Goal: Task Accomplishment & Management: Use online tool/utility

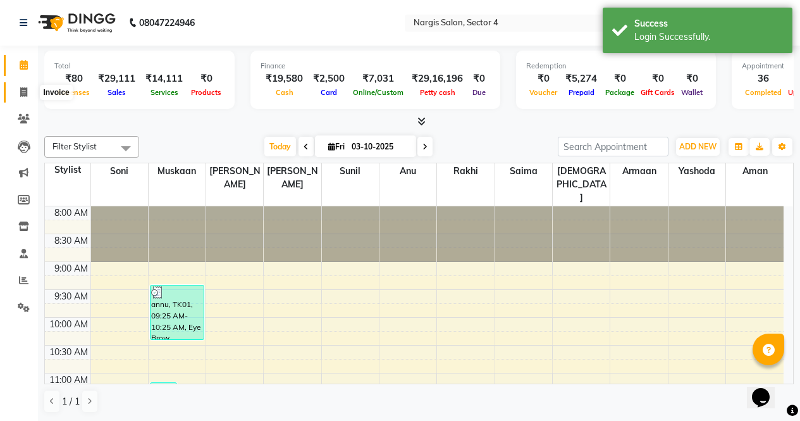
click at [27, 93] on icon at bounding box center [23, 91] width 7 height 9
select select "service"
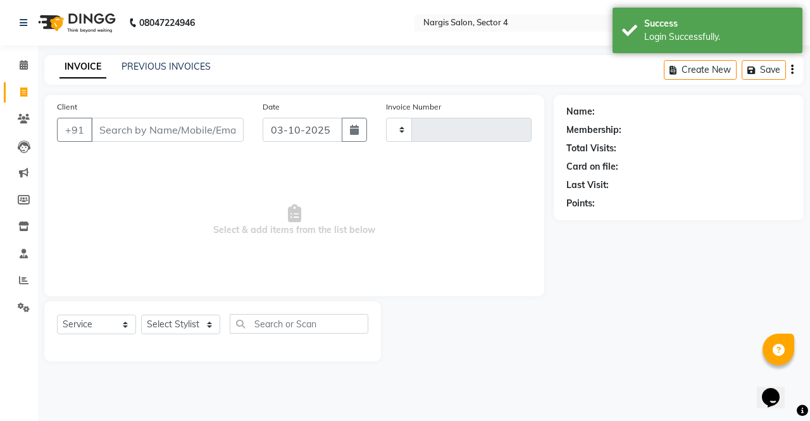
type input "4754"
select select "4130"
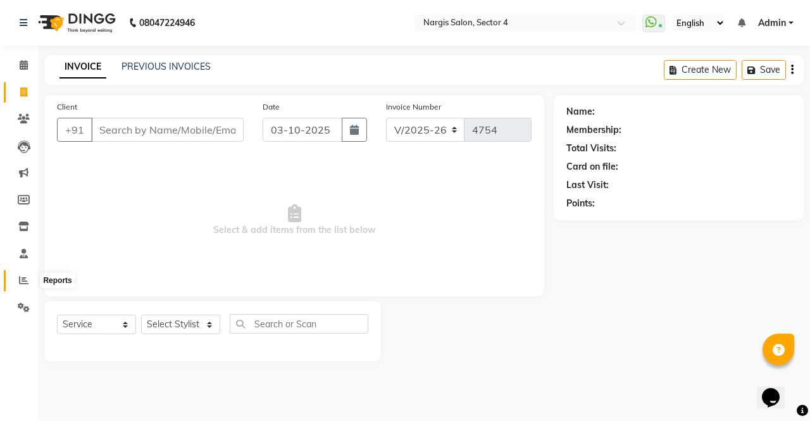
click at [20, 280] on icon at bounding box center [23, 279] width 9 height 9
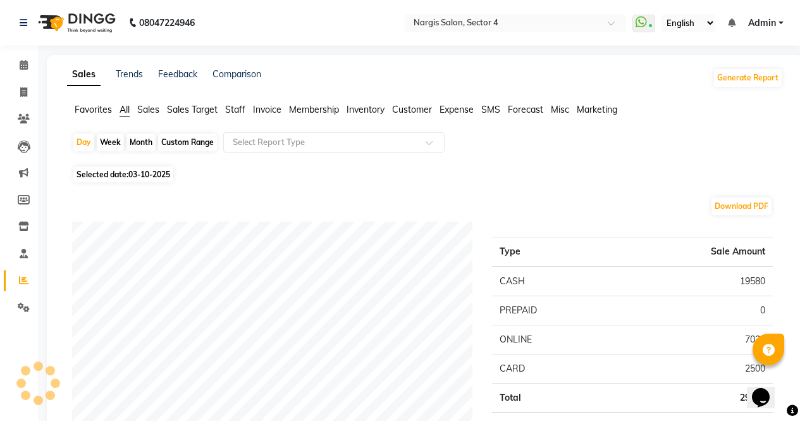
click at [145, 145] on div "Month" at bounding box center [141, 142] width 29 height 18
select select "10"
select select "2025"
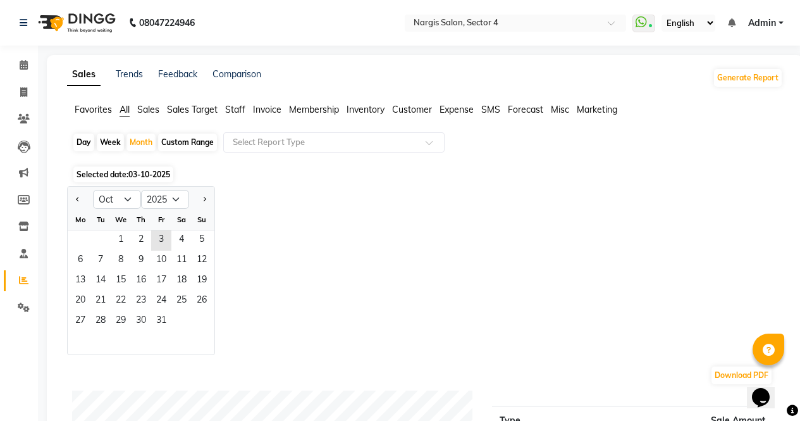
click at [182, 139] on div "Custom Range" at bounding box center [187, 142] width 59 height 18
select select "10"
select select "2025"
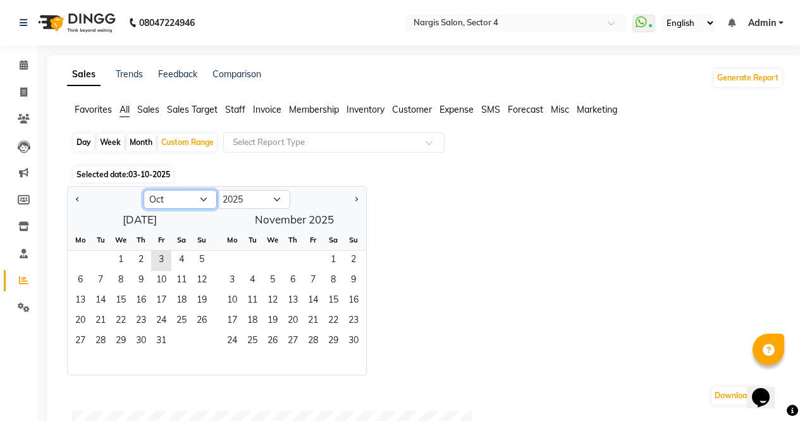
click at [154, 197] on select "Jan Feb Mar Apr May Jun [DATE] Aug Sep Oct Nov Dec" at bounding box center [180, 199] width 73 height 19
select select "9"
click at [144, 190] on select "Jan Feb Mar Apr May Jun [DATE] Aug Sep Oct Nov Dec" at bounding box center [180, 199] width 73 height 19
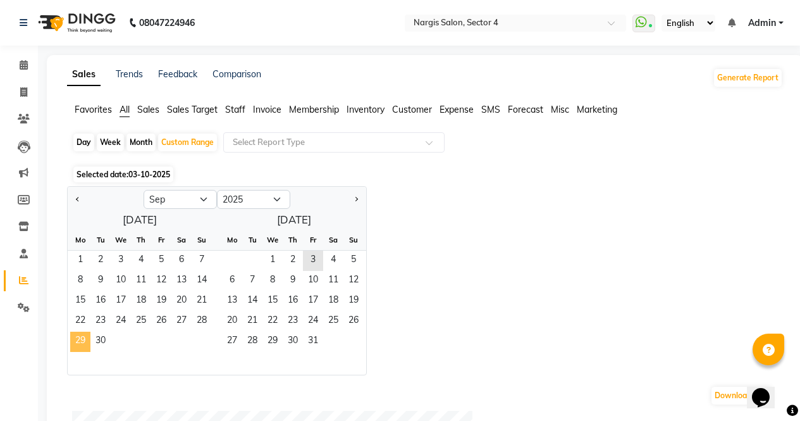
click at [84, 343] on span "29" at bounding box center [80, 341] width 20 height 20
click at [319, 266] on span "3" at bounding box center [313, 261] width 20 height 20
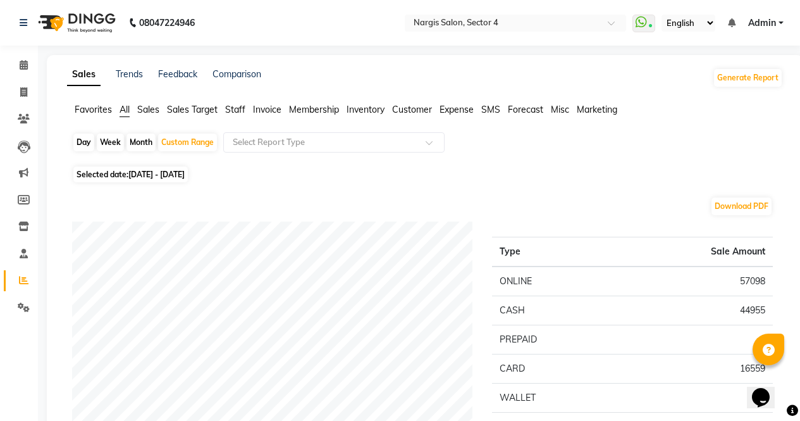
click at [151, 112] on span "Sales" at bounding box center [148, 109] width 22 height 11
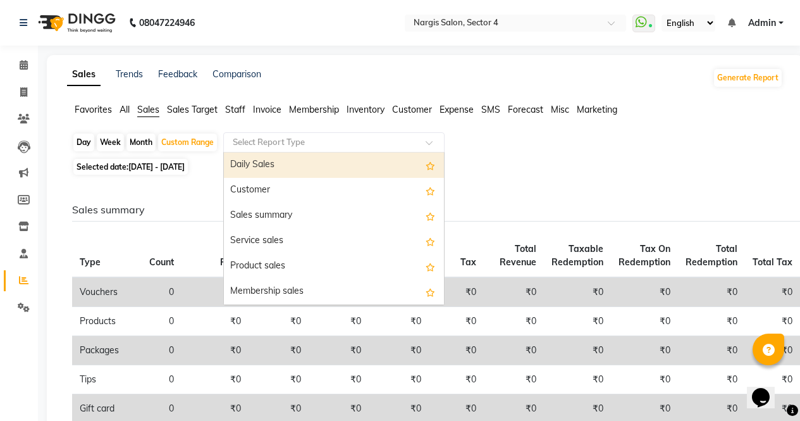
click at [263, 138] on input "text" at bounding box center [321, 142] width 182 height 13
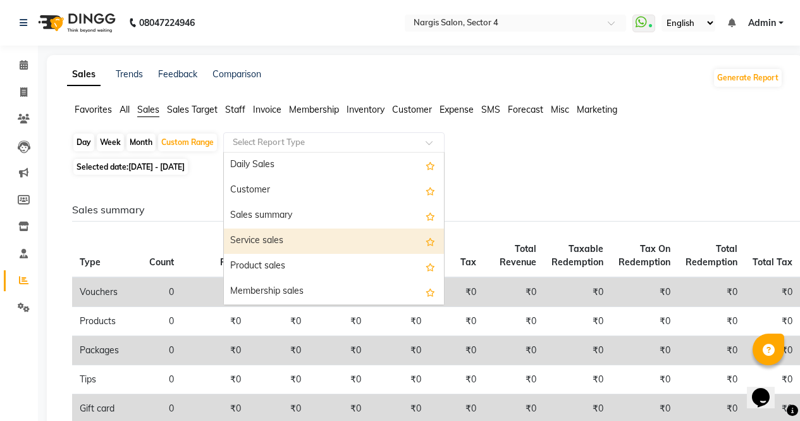
click at [284, 247] on div "Service sales" at bounding box center [334, 240] width 220 height 25
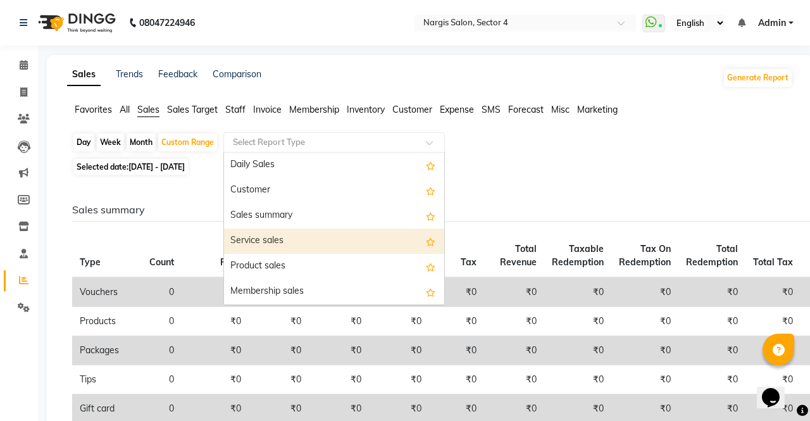
select select "full_report"
select select "csv"
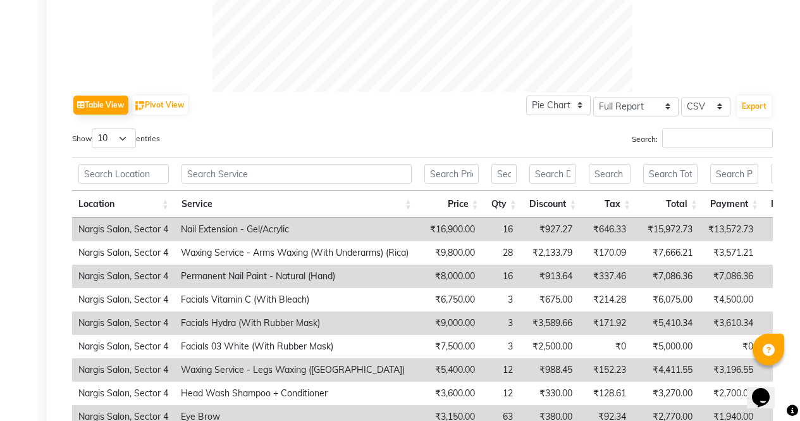
scroll to position [551, 0]
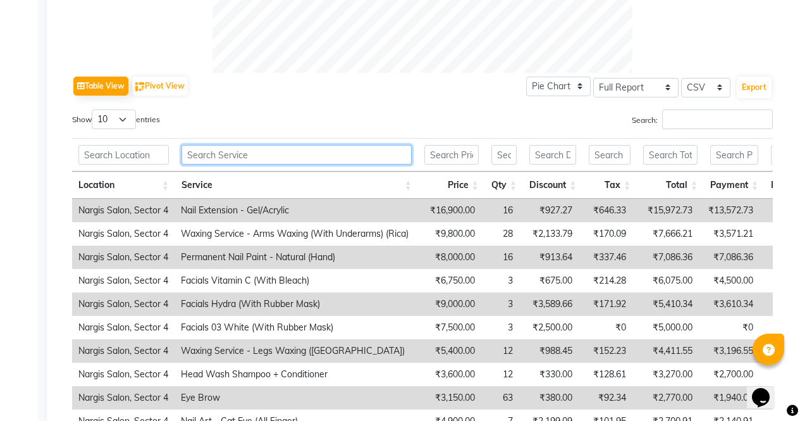
click at [260, 151] on input "text" at bounding box center [297, 155] width 230 height 20
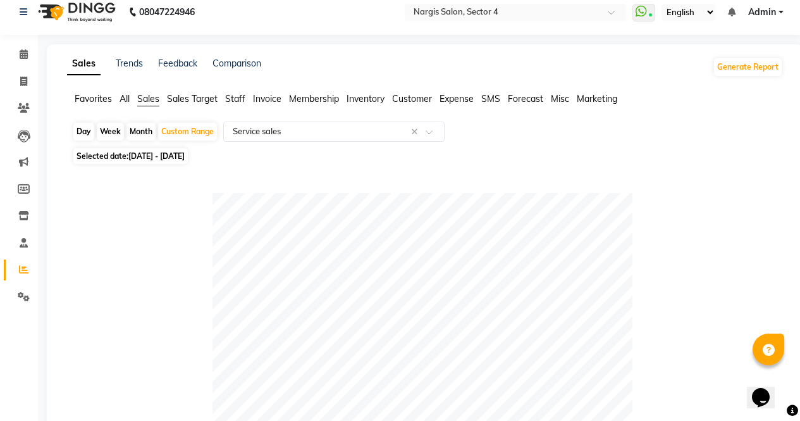
scroll to position [0, 0]
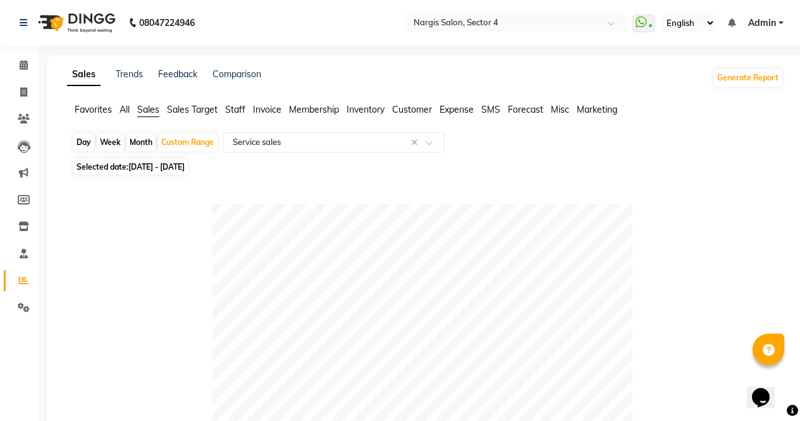
type input "spot"
